Goal: Transaction & Acquisition: Download file/media

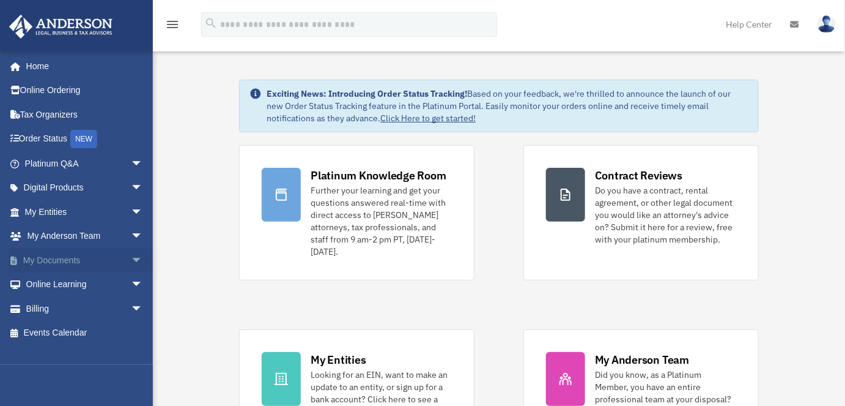
click at [131, 262] on span "arrow_drop_down" at bounding box center [143, 260] width 24 height 25
click at [62, 288] on link "Box" at bounding box center [89, 284] width 144 height 24
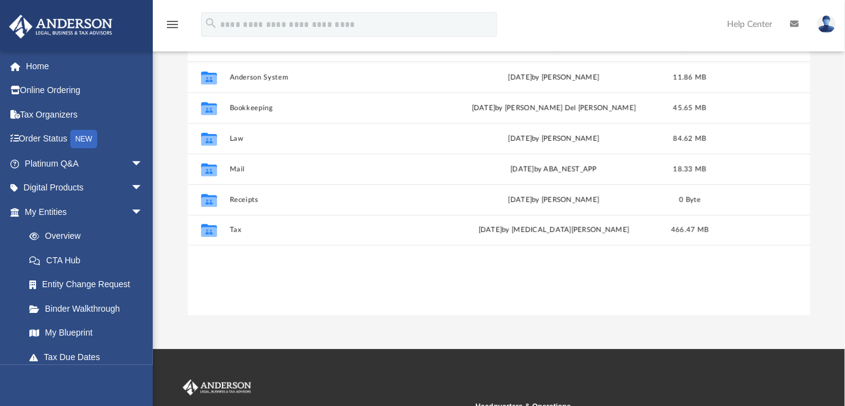
scroll to position [149, 0]
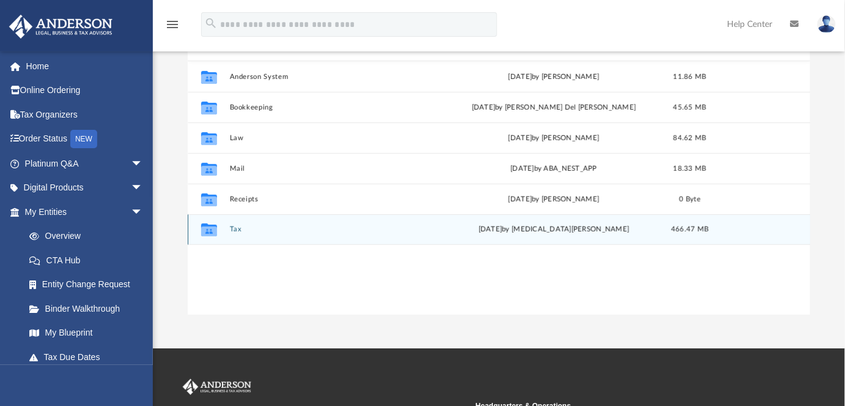
click at [226, 226] on div "Collaborated Folder Tax [DATE] by [MEDICAL_DATA][PERSON_NAME] 466.47 MB" at bounding box center [499, 229] width 623 height 31
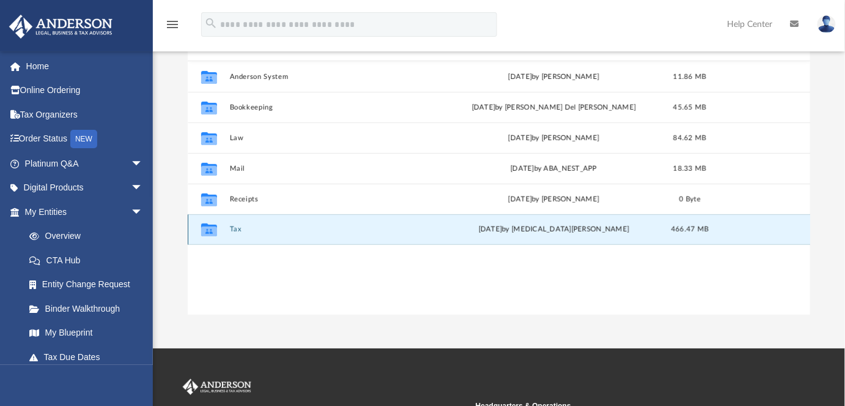
click at [230, 226] on button "Tax" at bounding box center [335, 229] width 213 height 8
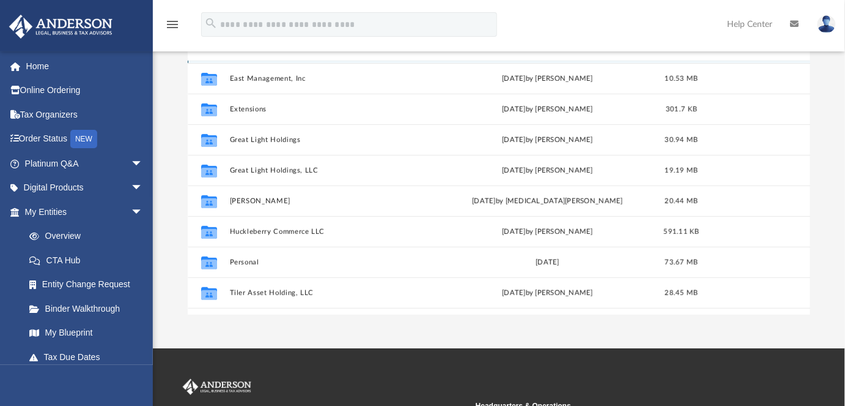
scroll to position [182, 0]
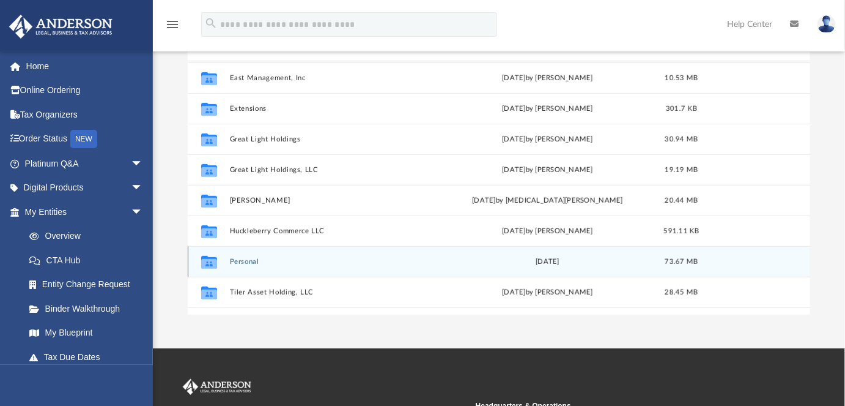
click at [235, 260] on button "Personal" at bounding box center [333, 262] width 209 height 8
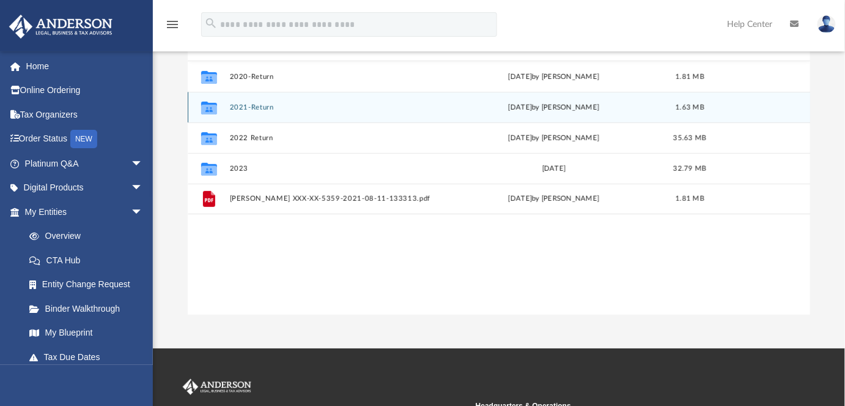
scroll to position [0, 0]
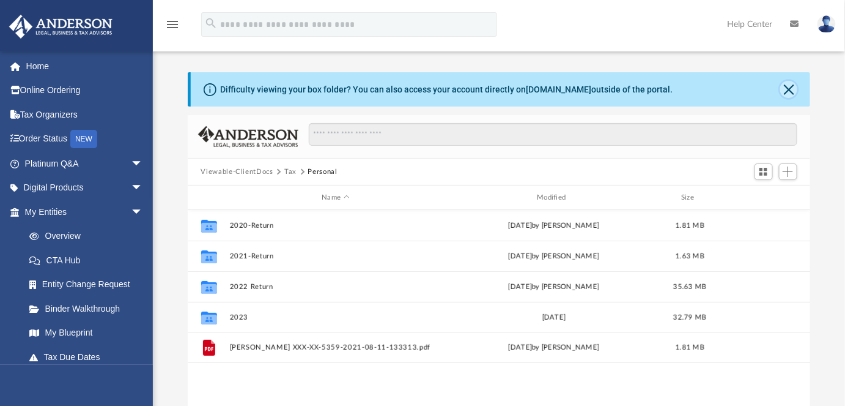
click at [794, 89] on button "Close" at bounding box center [789, 89] width 17 height 17
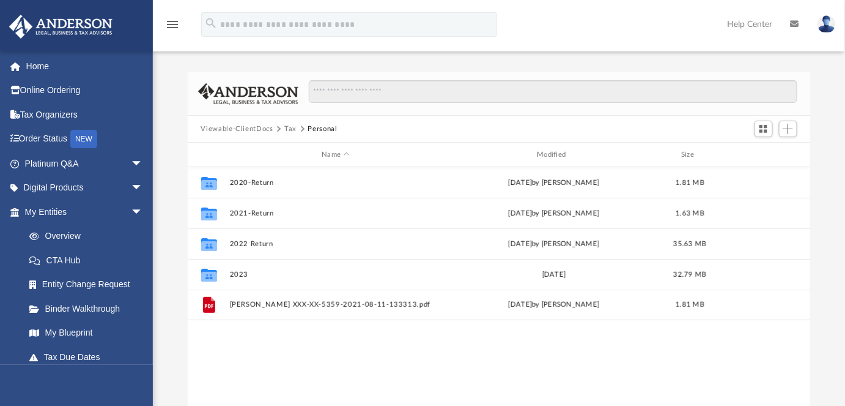
click at [290, 126] on button "Tax" at bounding box center [290, 129] width 12 height 11
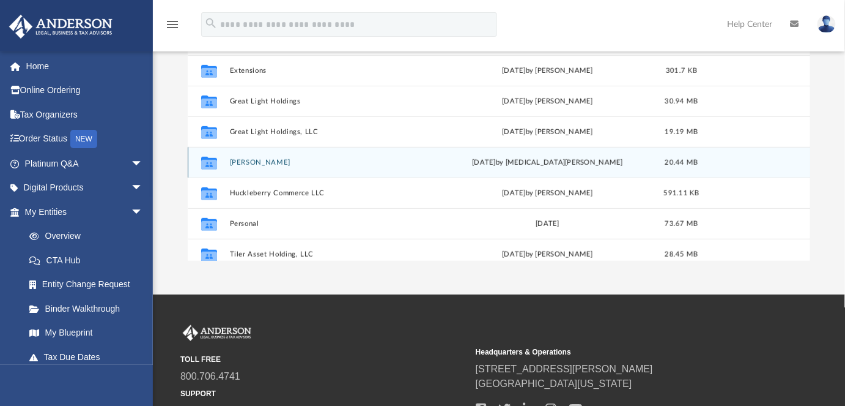
scroll to position [166, 0]
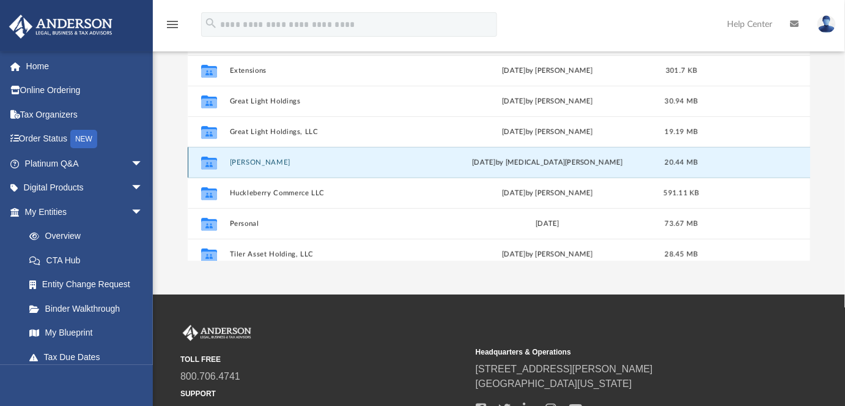
click at [248, 162] on button "[PERSON_NAME]" at bounding box center [333, 162] width 209 height 8
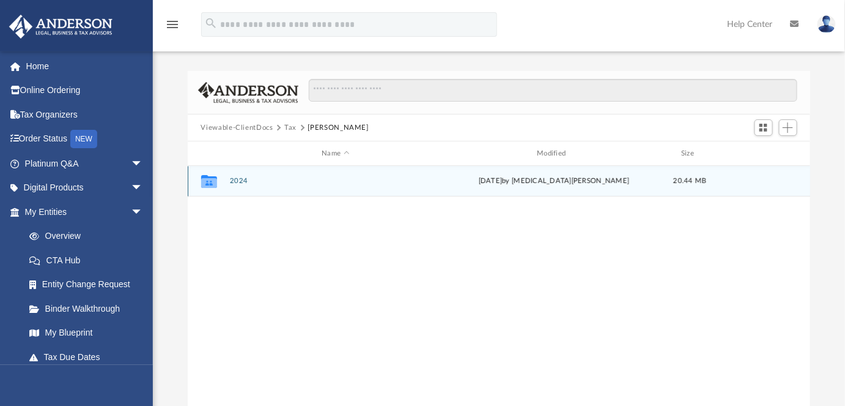
scroll to position [0, 0]
click at [235, 180] on button "2024" at bounding box center [335, 182] width 213 height 8
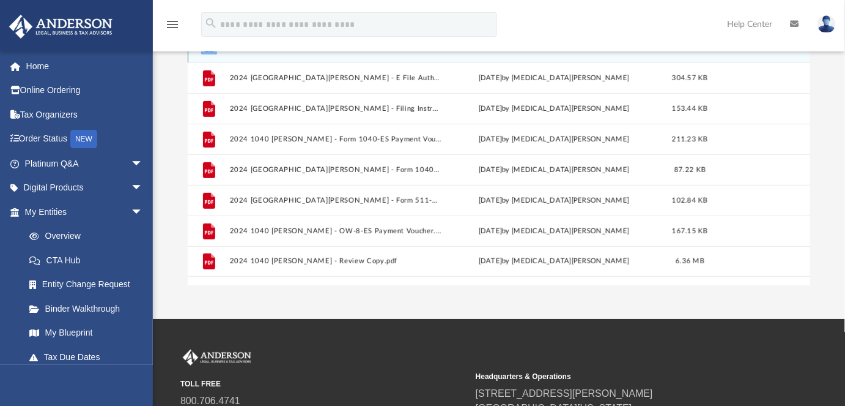
scroll to position [135, 0]
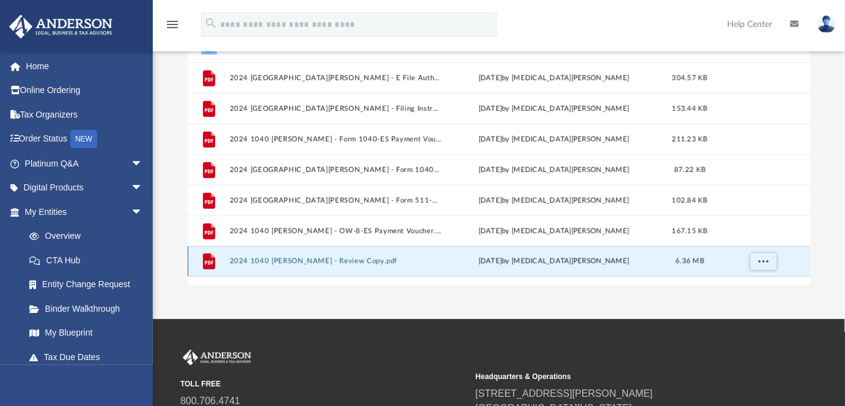
click at [332, 263] on button "2024 1040 [PERSON_NAME] - Review Copy.pdf" at bounding box center [335, 261] width 213 height 8
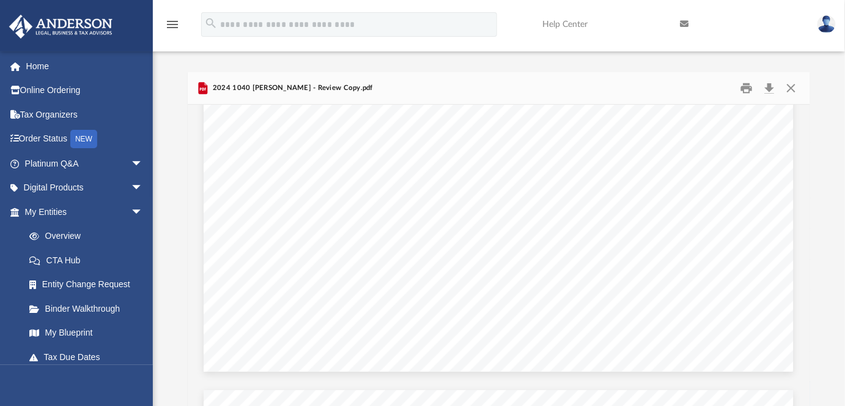
scroll to position [2854, 0]
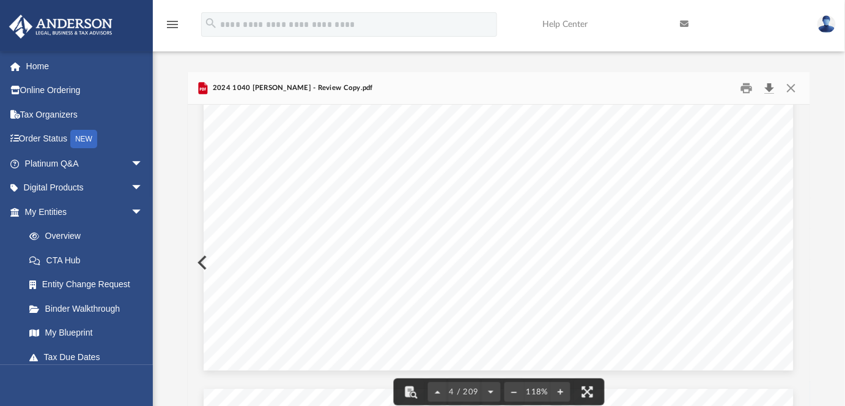
click at [770, 87] on button "Download" at bounding box center [770, 88] width 22 height 19
